Goal: Task Accomplishment & Management: Manage account settings

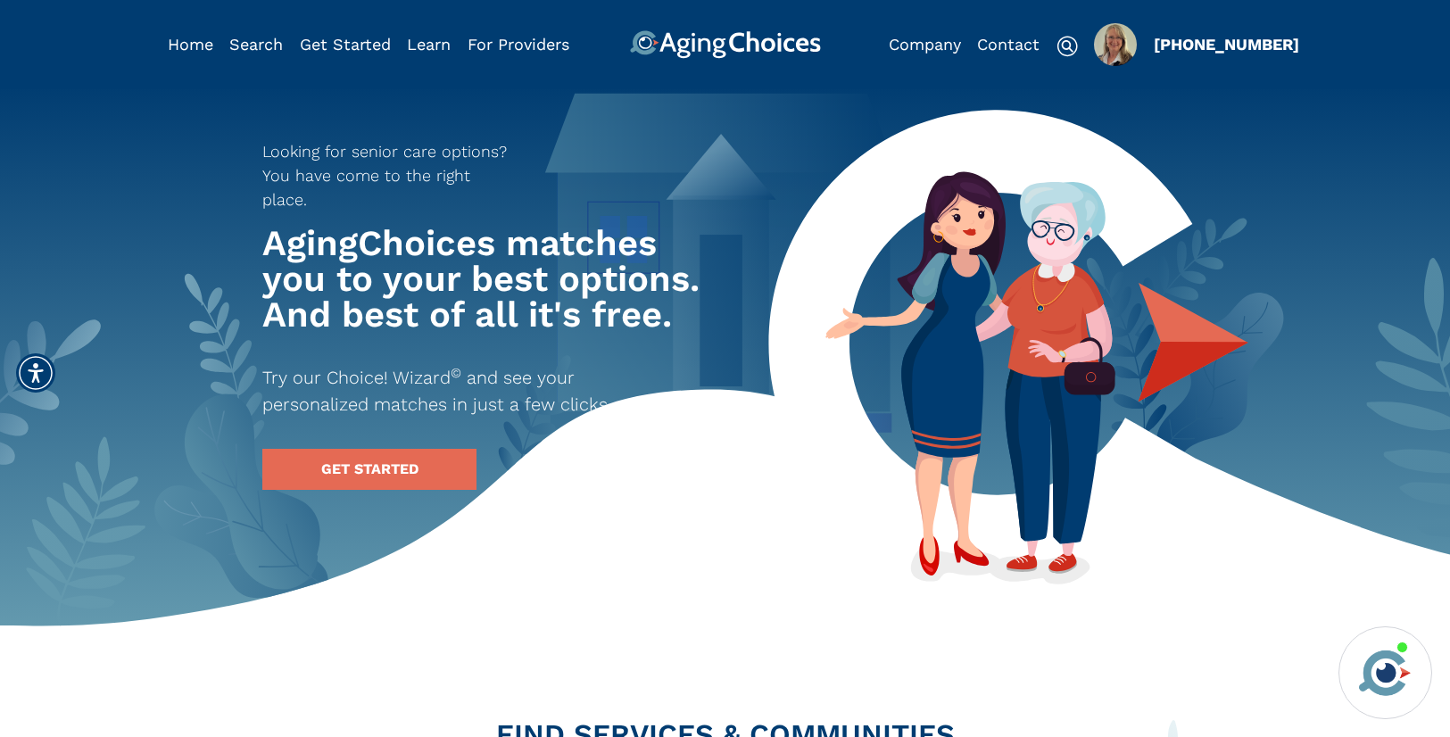
click at [1113, 53] on img "Popover trigger" at bounding box center [1115, 44] width 43 height 43
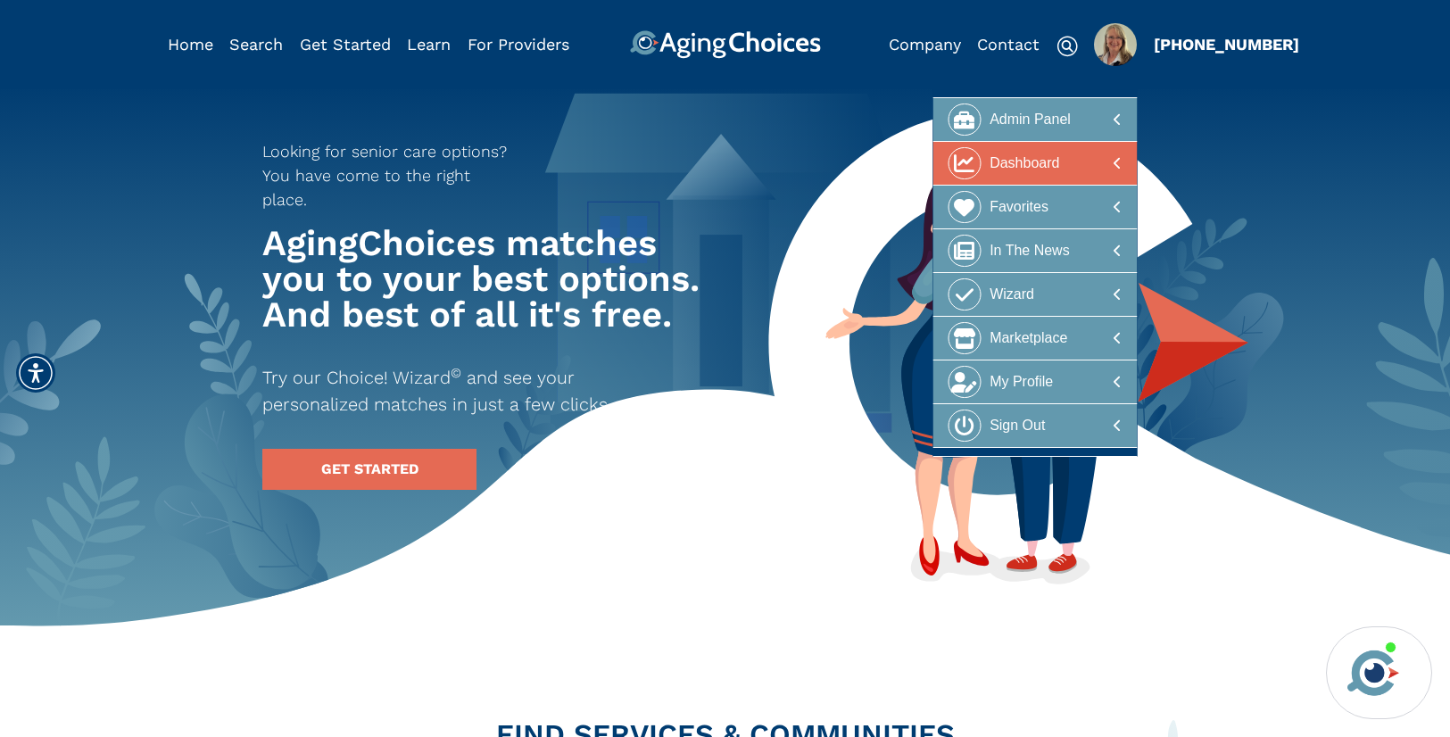
click at [1061, 153] on div at bounding box center [1035, 163] width 173 height 33
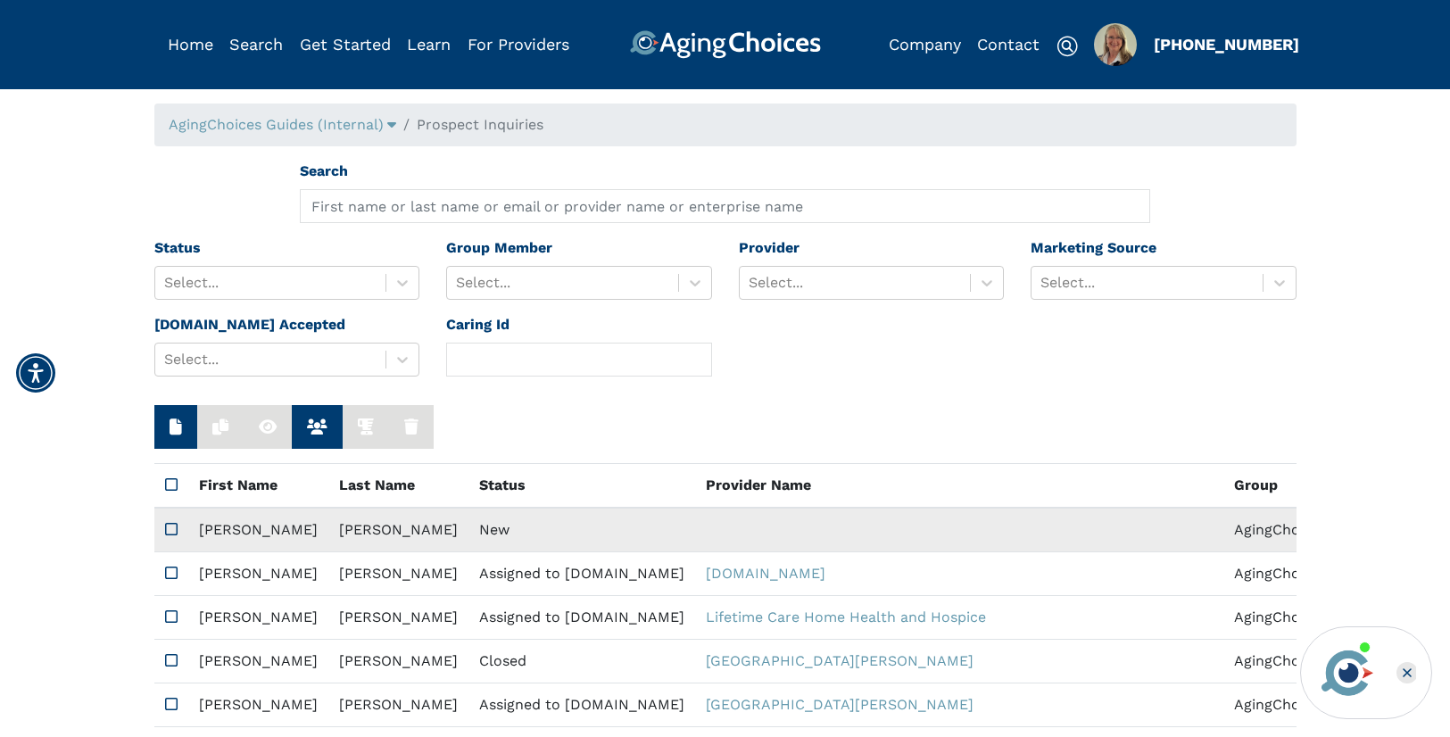
click at [487, 526] on td "New" at bounding box center [581, 530] width 227 height 45
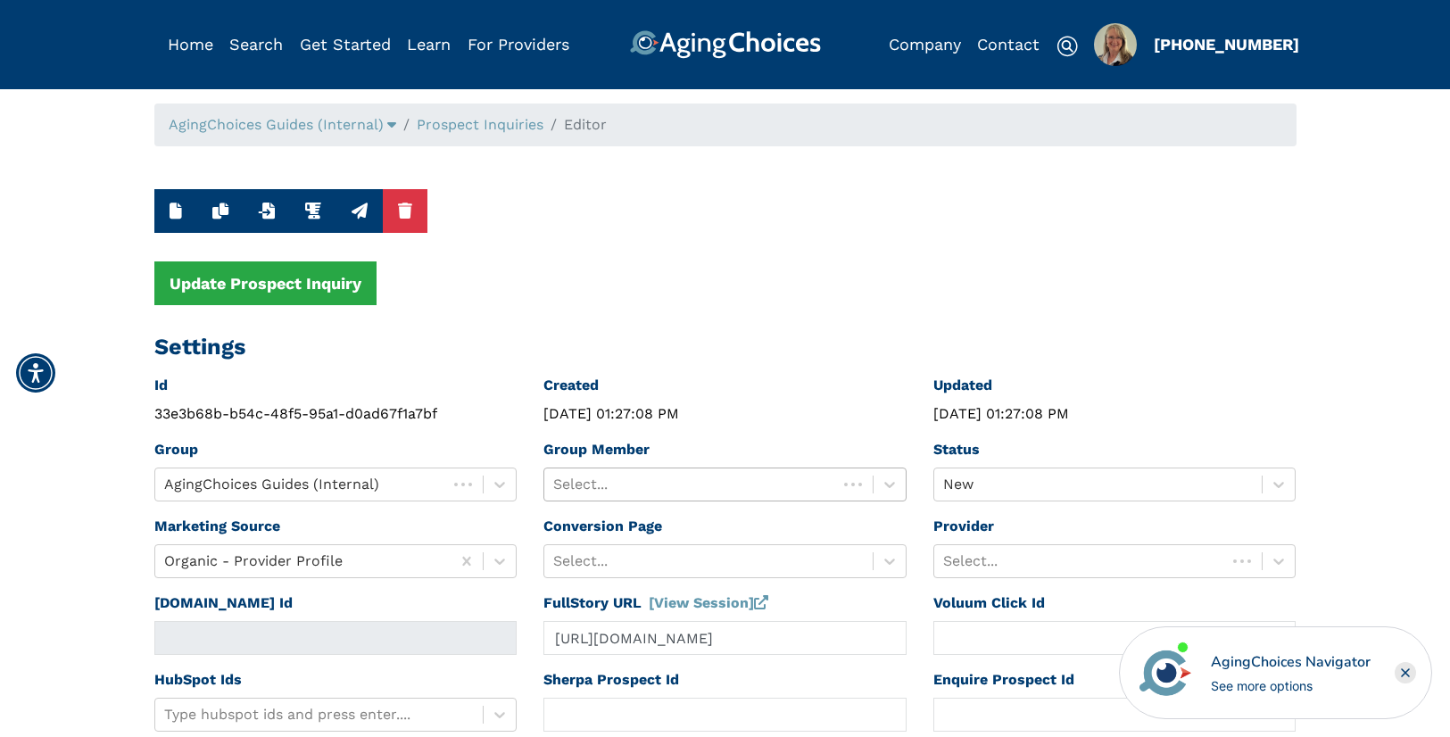
click at [656, 486] on div at bounding box center [690, 484] width 275 height 25
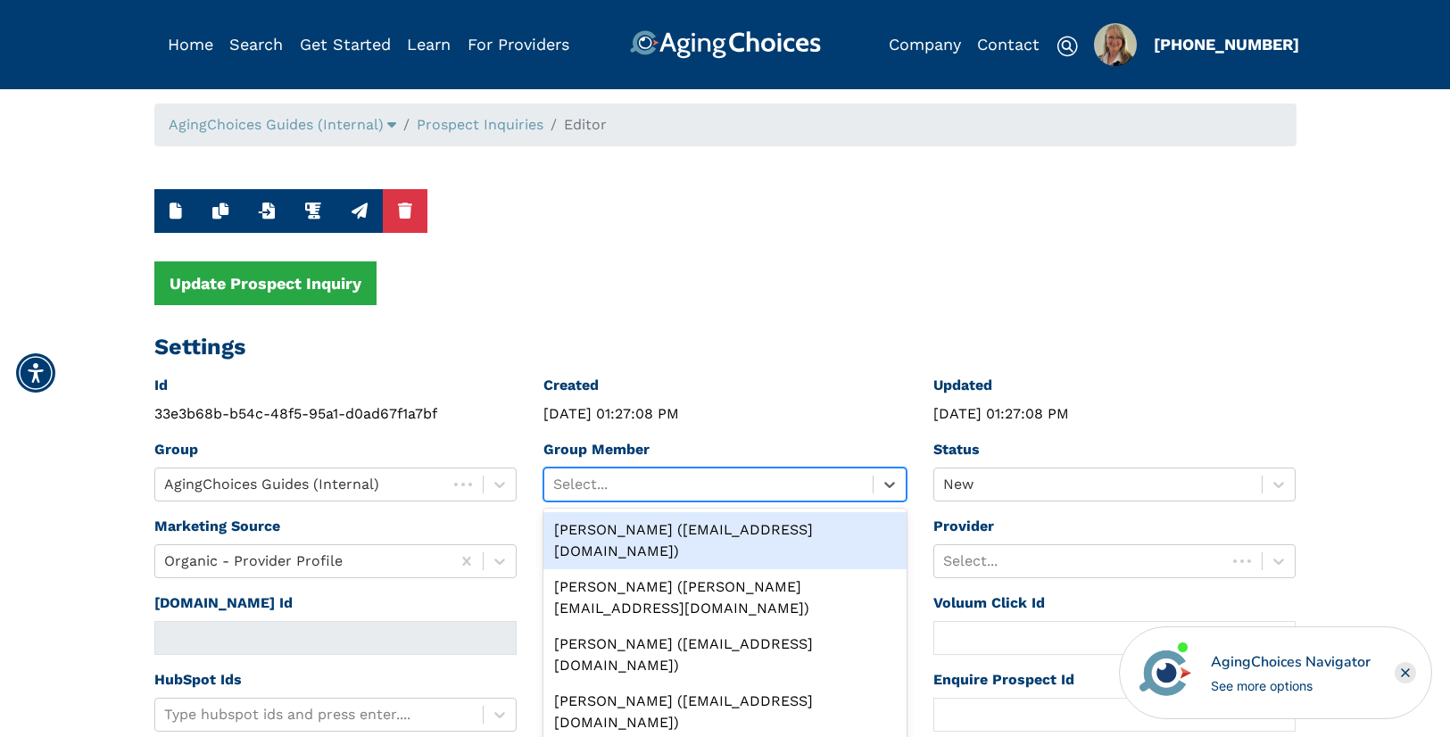
click at [659, 529] on div "Peggy Wilcox (pwilcox@lifestylecx.com)" at bounding box center [724, 540] width 363 height 57
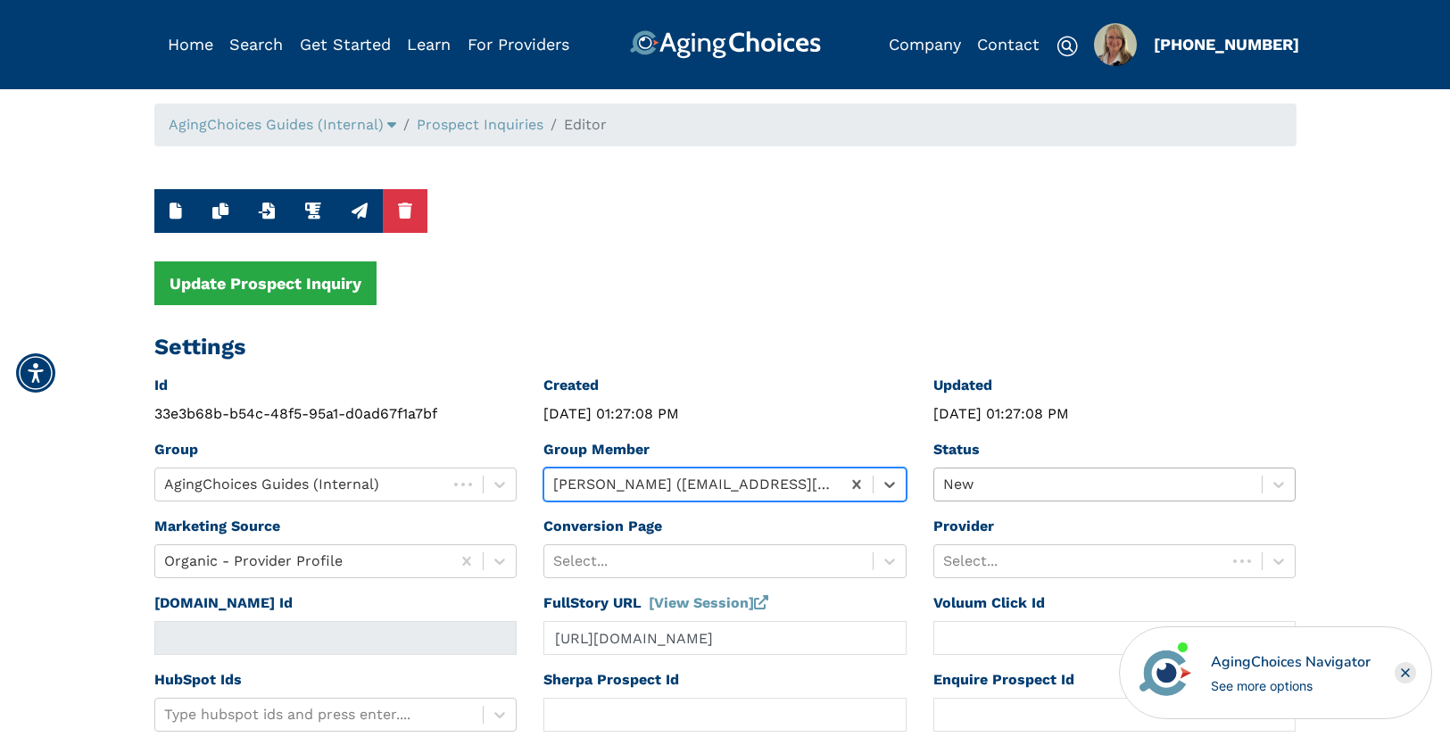
click at [1010, 486] on div "New" at bounding box center [1114, 485] width 363 height 34
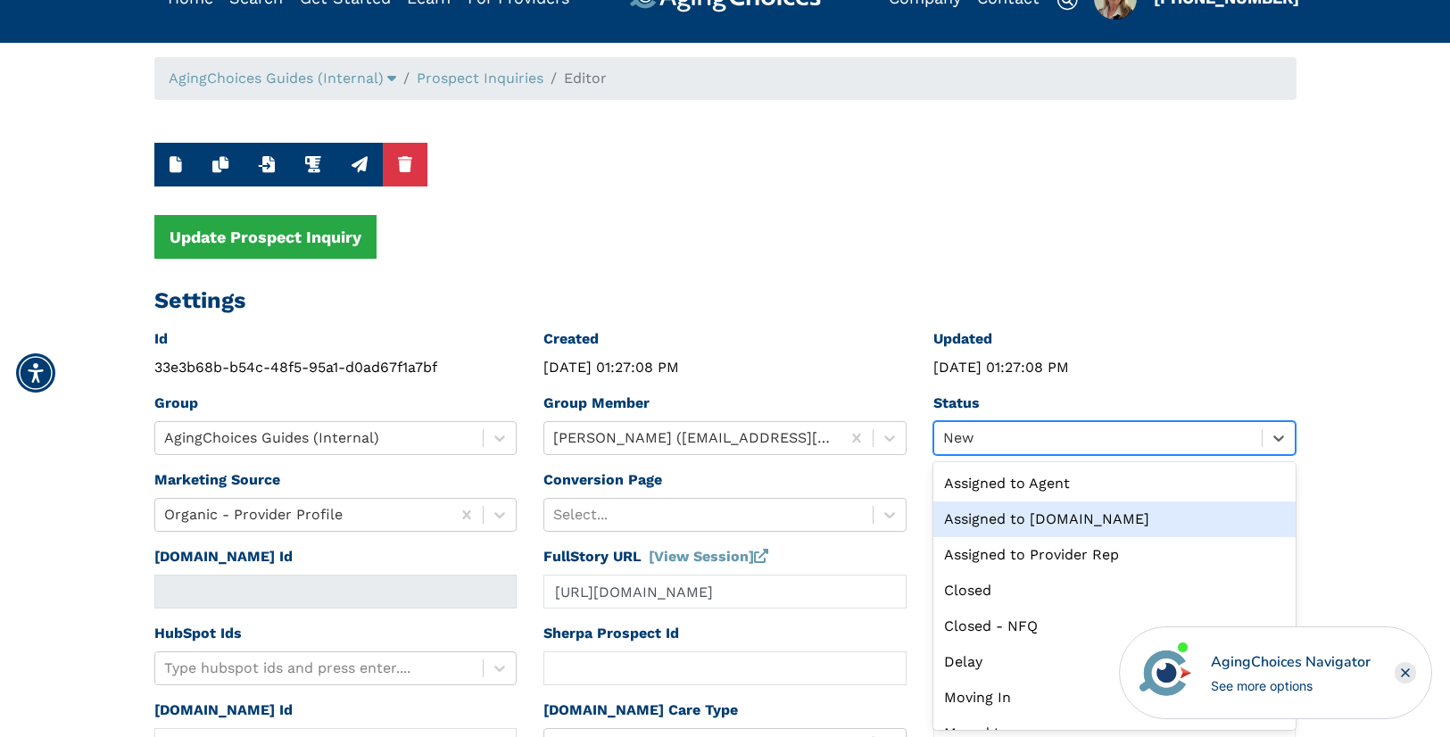
click at [1023, 521] on div "Assigned to Caring.com" at bounding box center [1114, 519] width 363 height 36
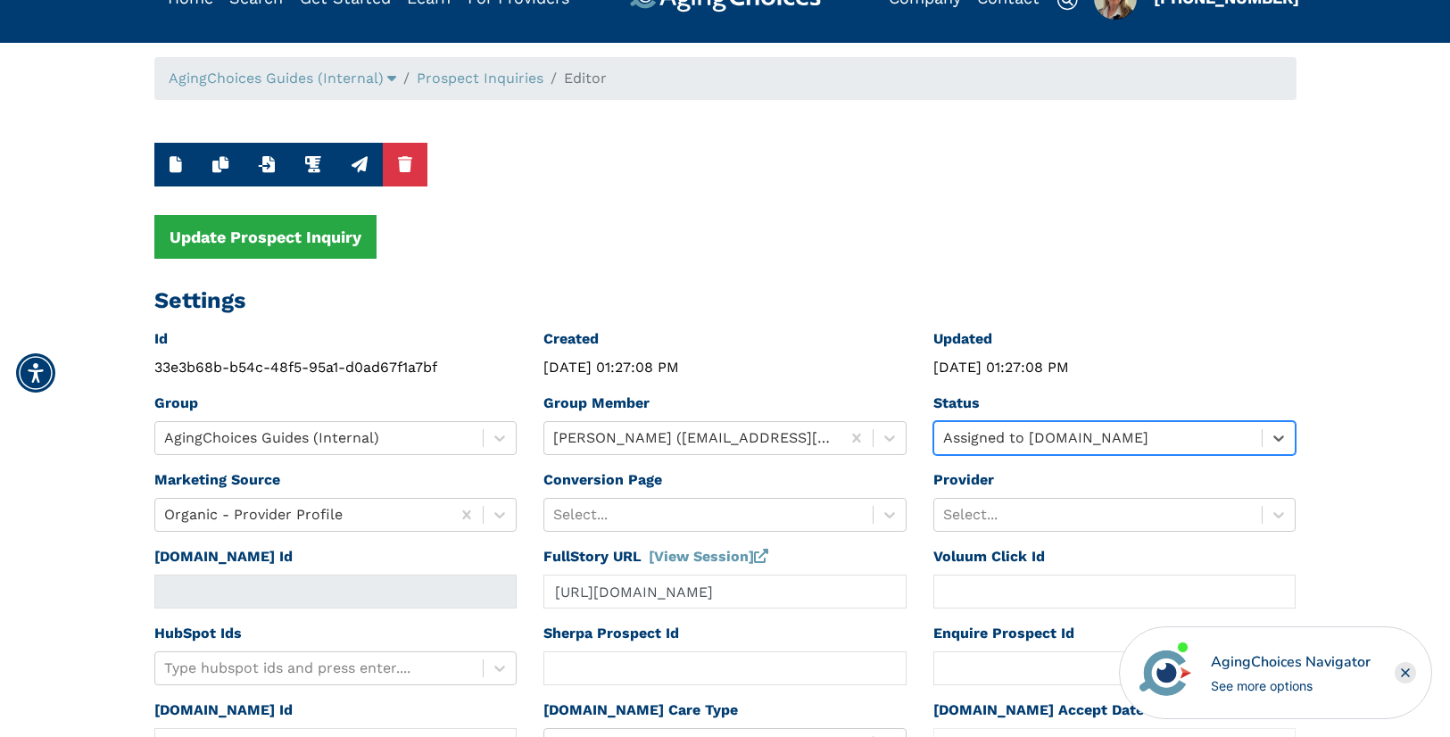
click at [1023, 521] on div "Select..." at bounding box center [1114, 515] width 363 height 34
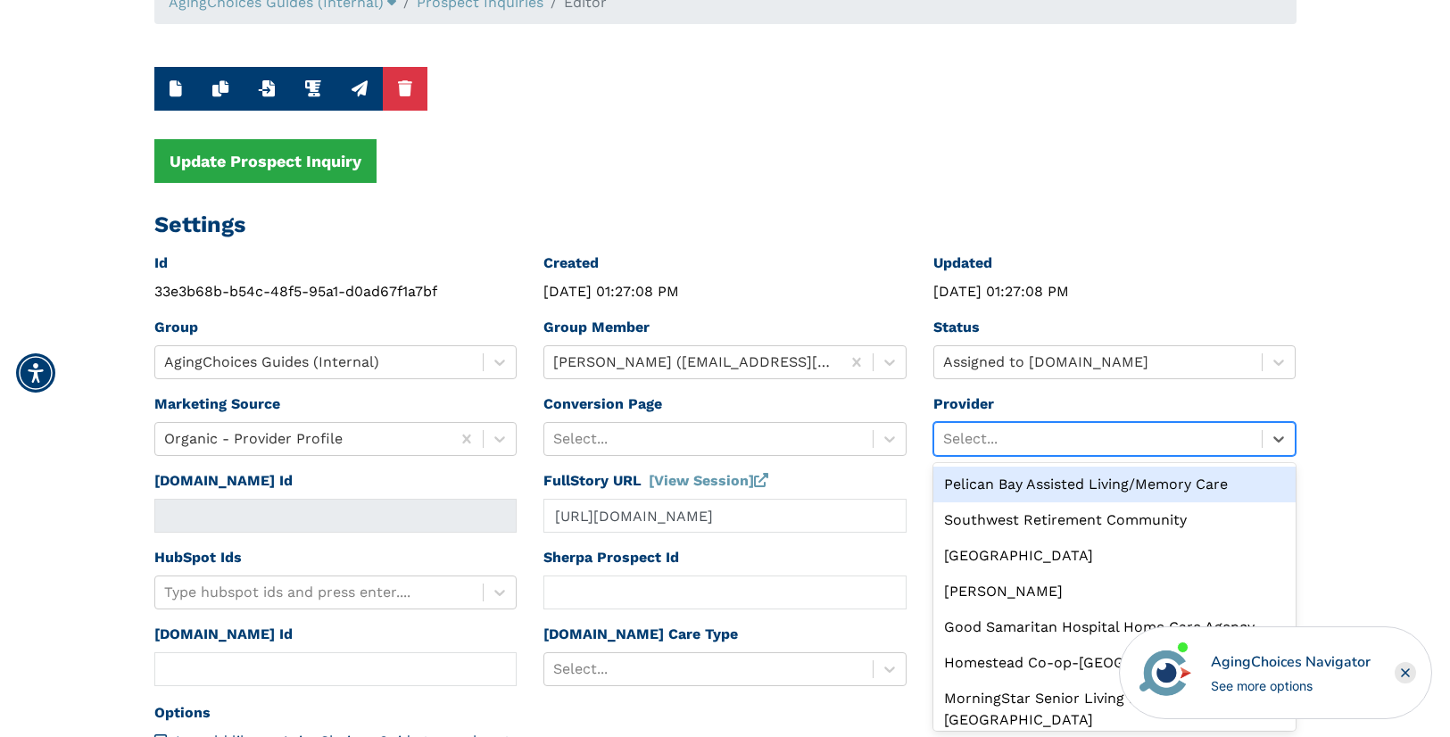
scroll to position [123, 0]
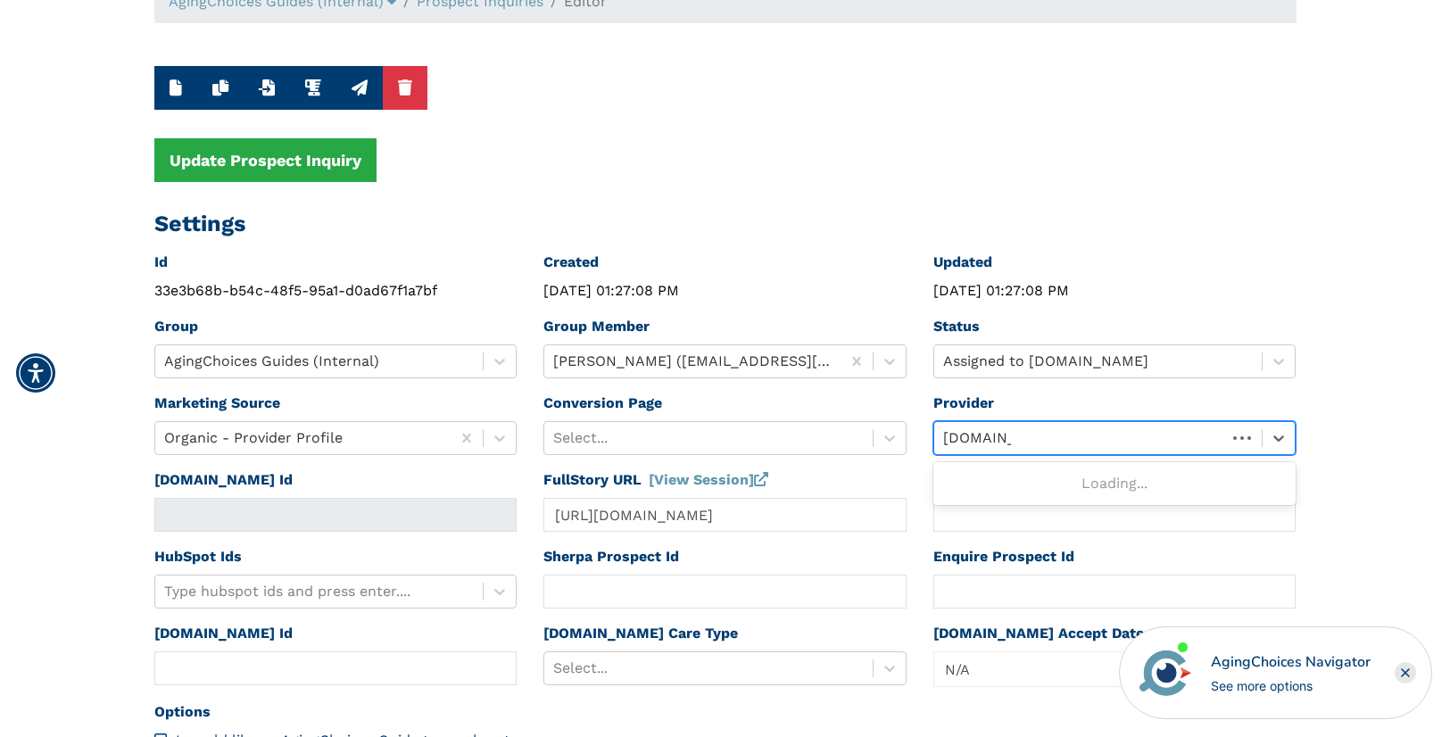
type input "caring.com"
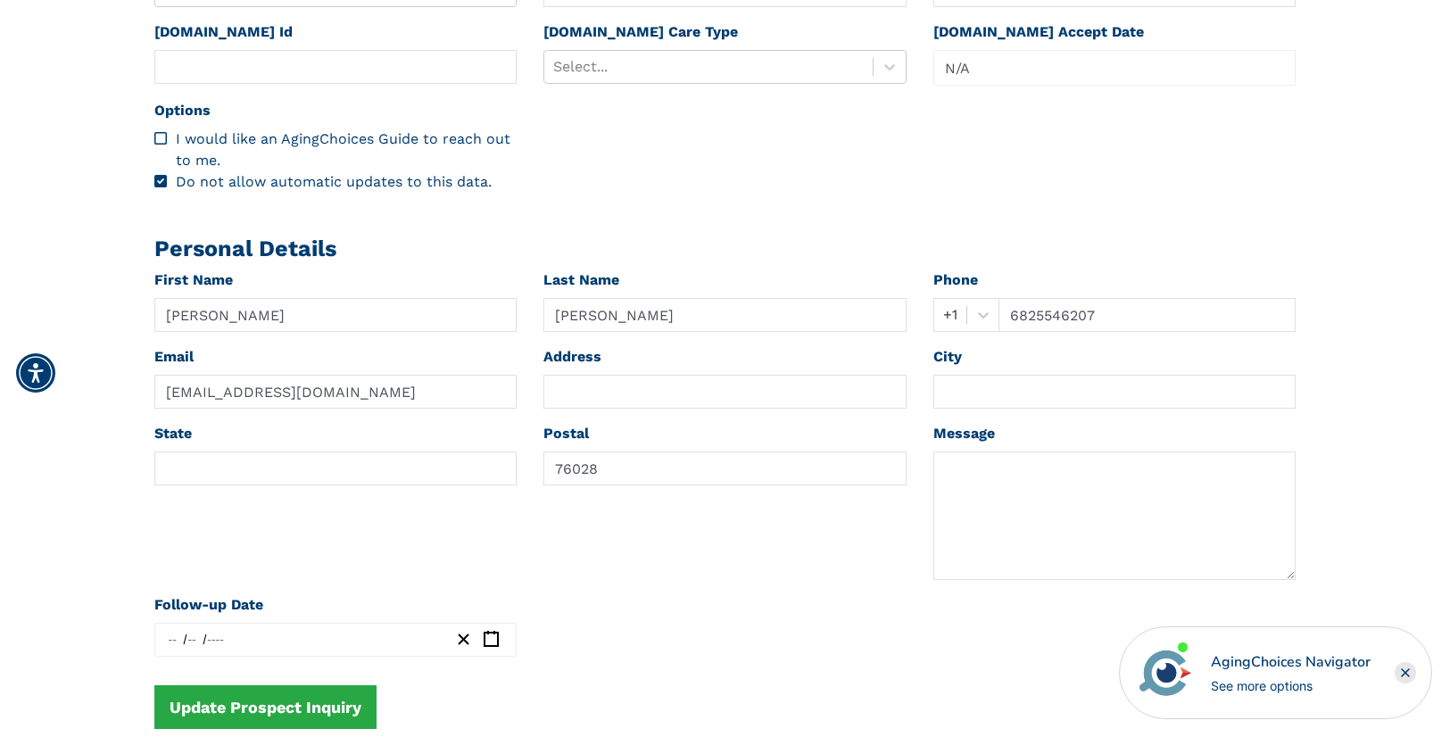
scroll to position [694, 0]
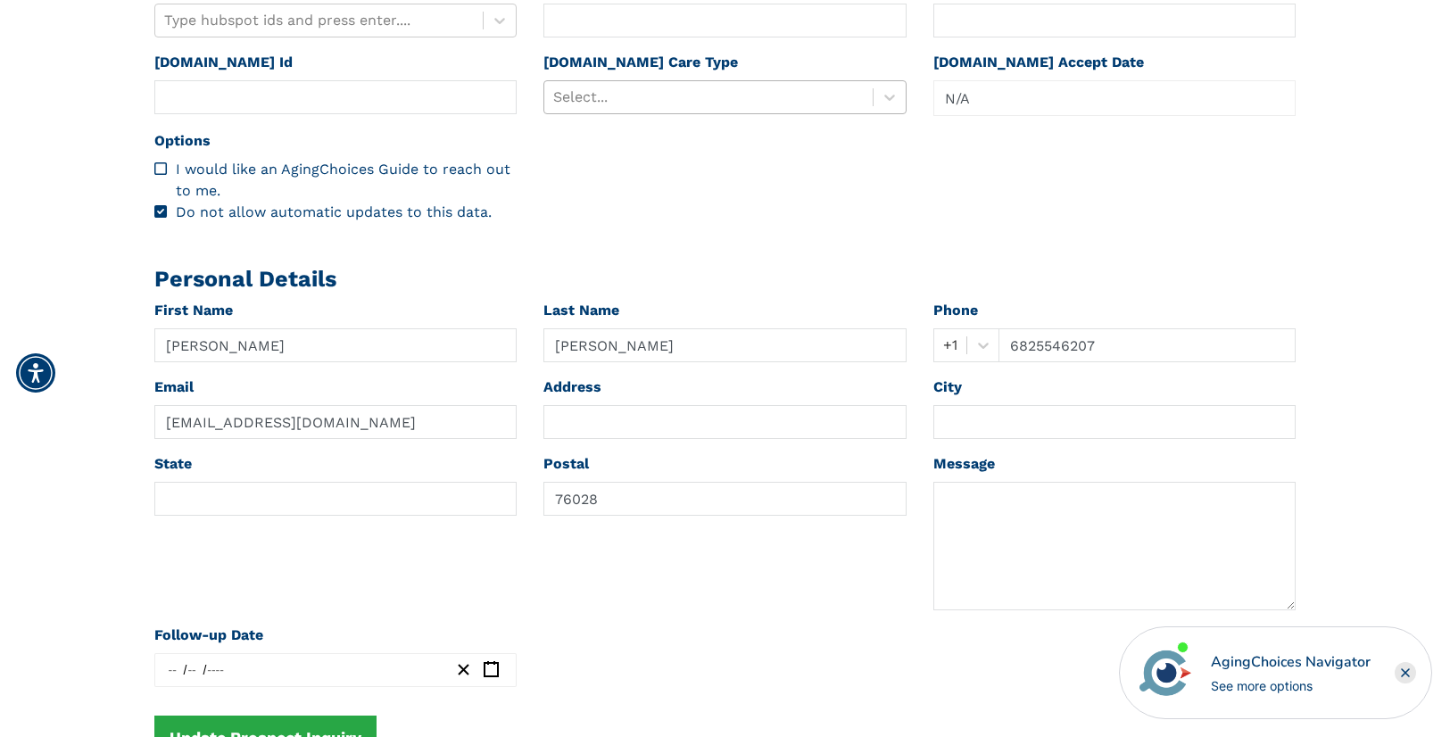
click at [673, 100] on div at bounding box center [708, 97] width 311 height 25
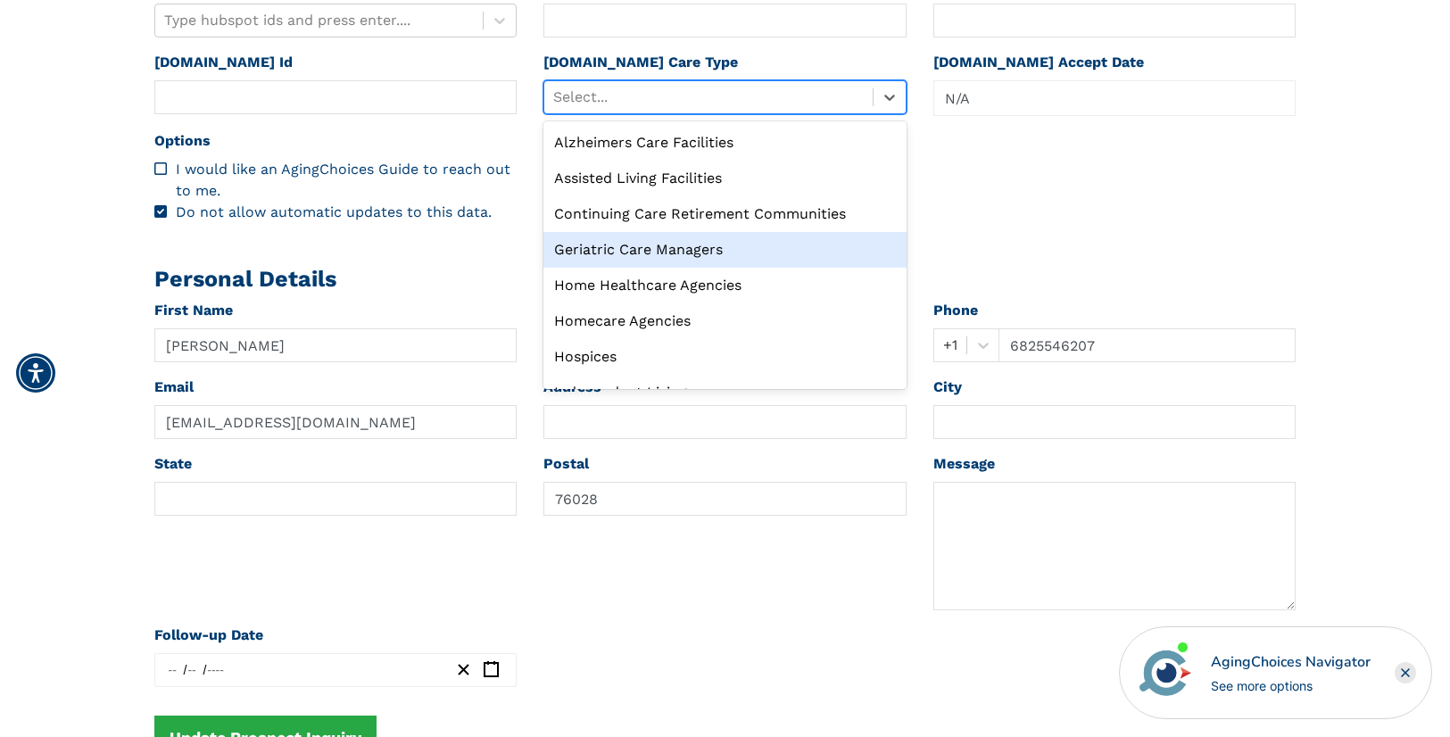
scroll to position [61, 0]
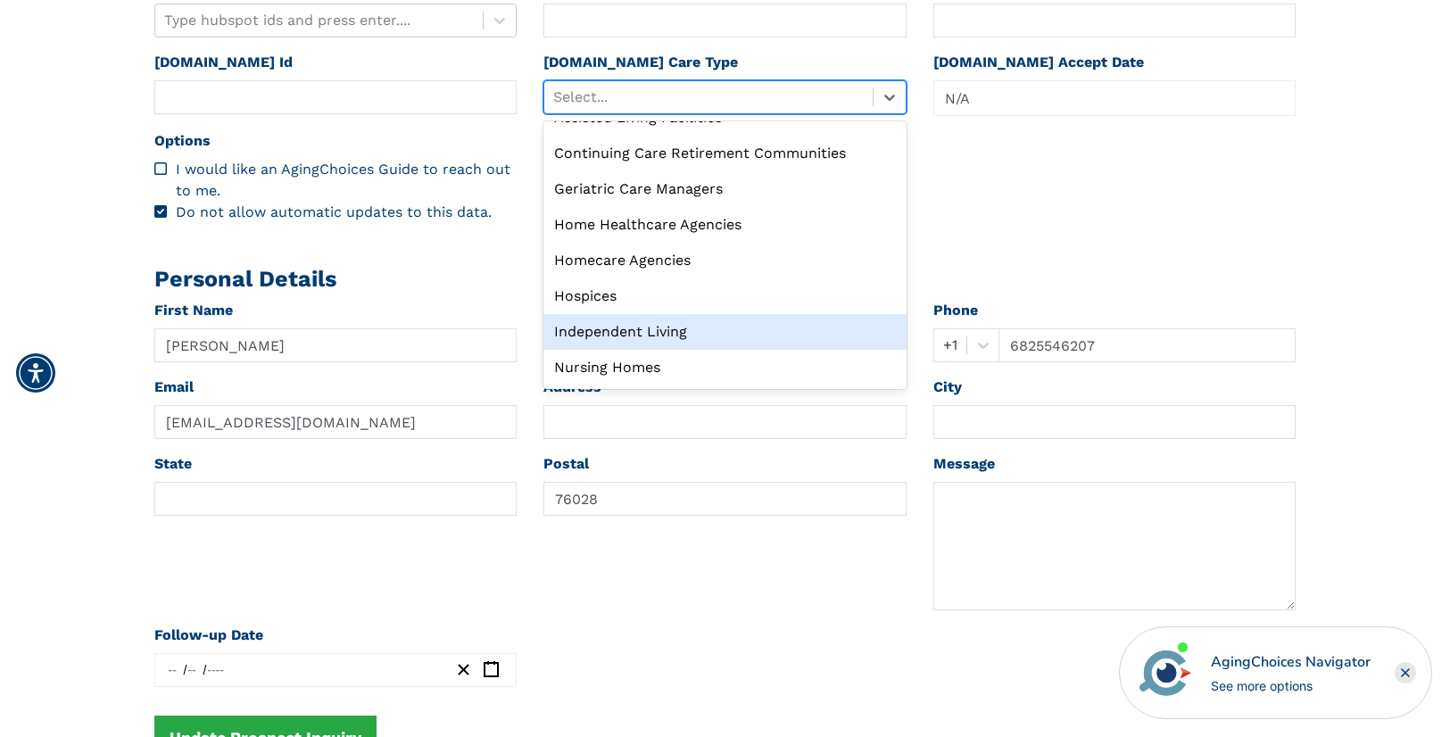
click at [667, 331] on div "Independent Living" at bounding box center [724, 332] width 363 height 36
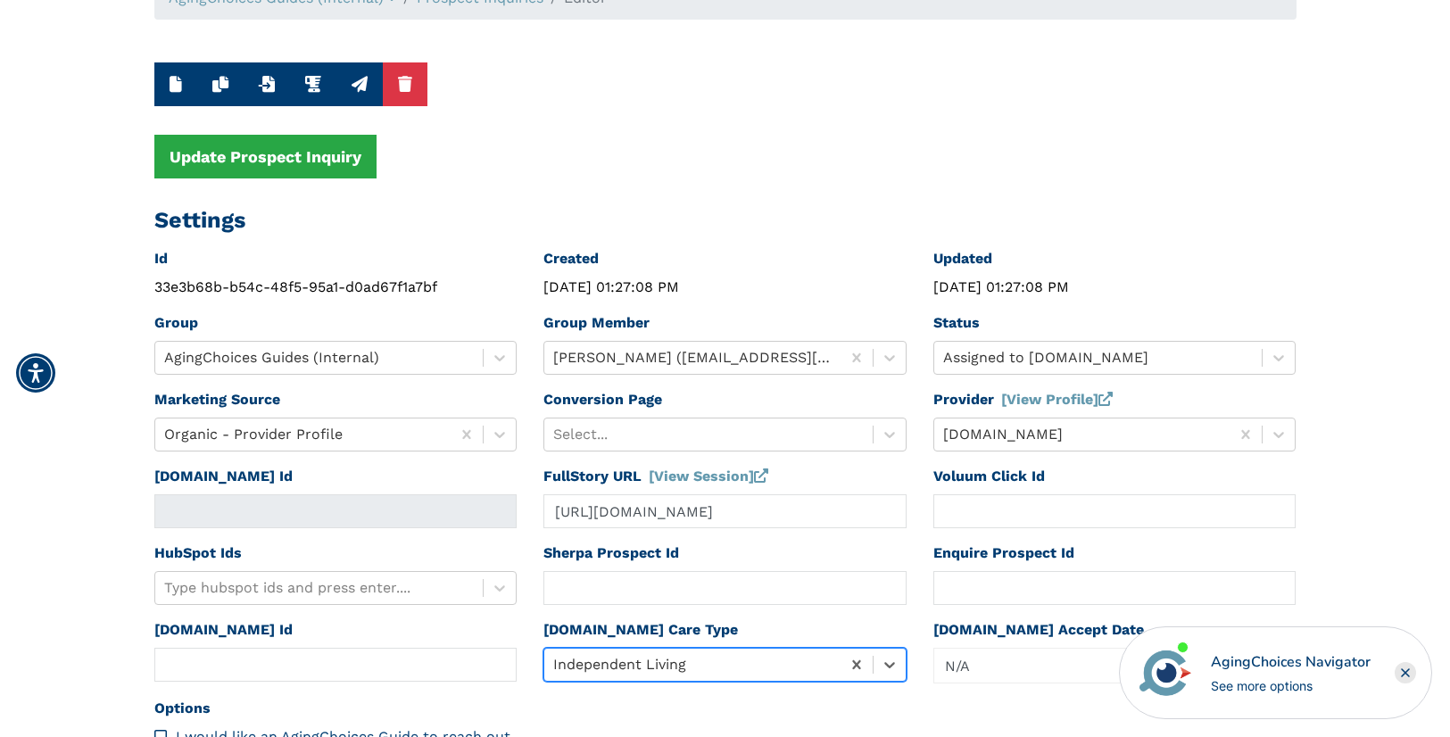
scroll to position [0, 0]
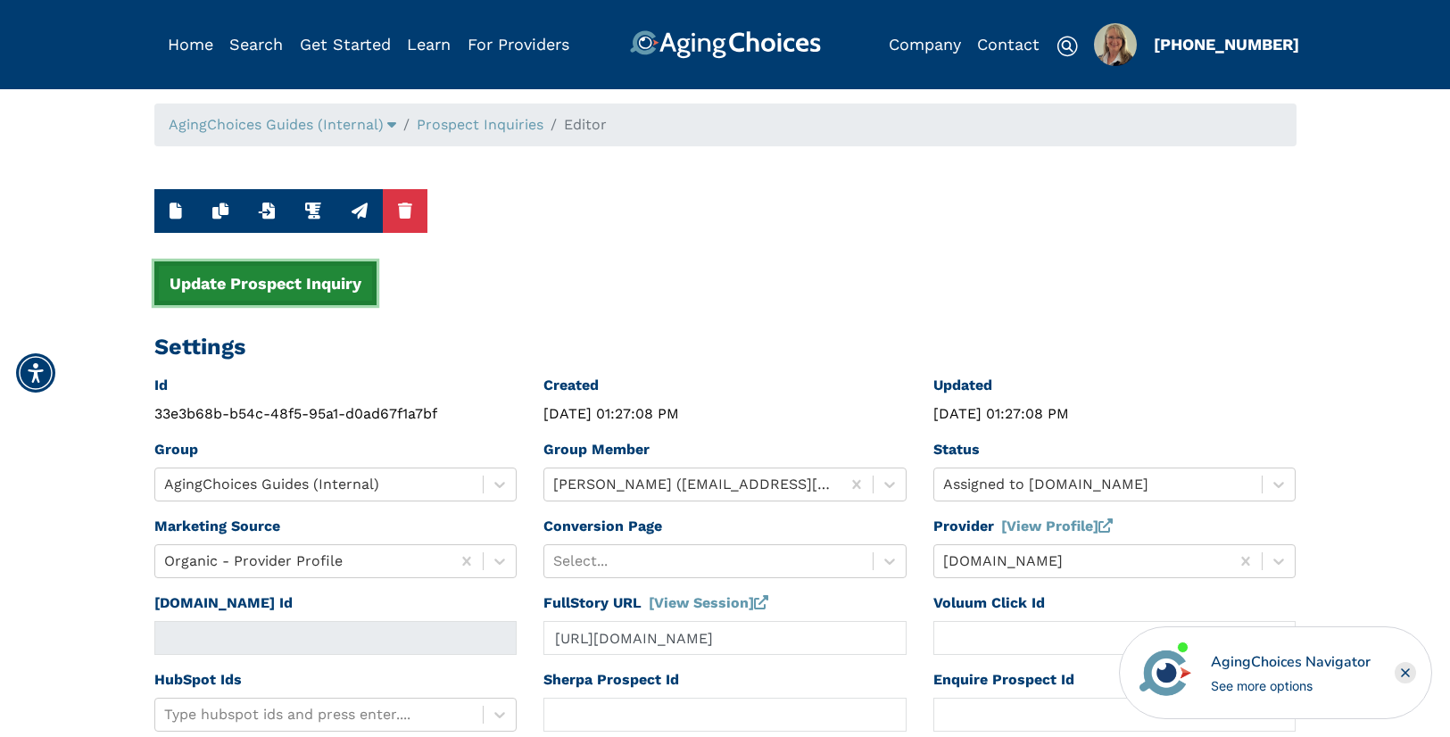
click at [271, 287] on button "Update Prospect Inquiry" at bounding box center [265, 283] width 222 height 44
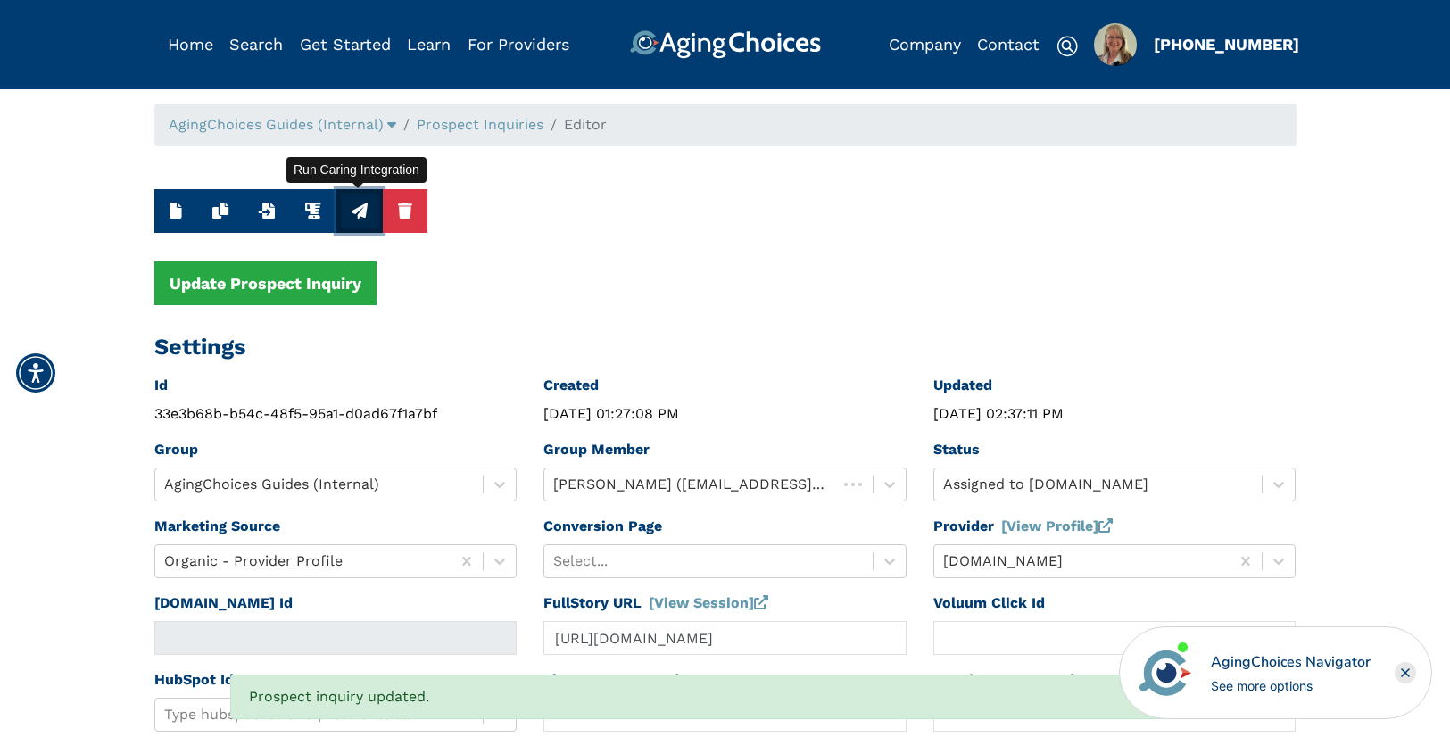
click at [354, 208] on icon "button" at bounding box center [360, 211] width 16 height 16
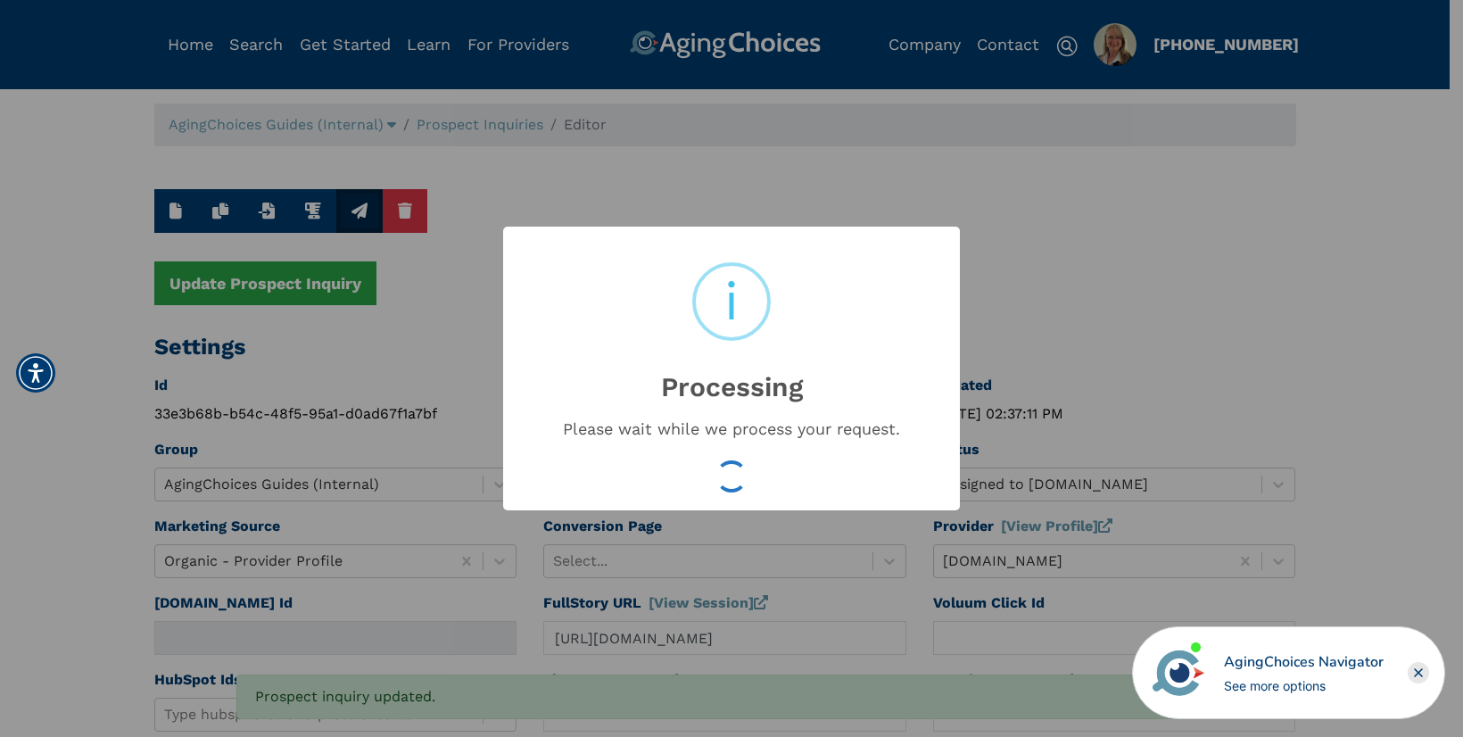
type input "16529239"
type input "Aug 11, 2025 02:37:13 PM"
